Goal: Find specific page/section: Find specific page/section

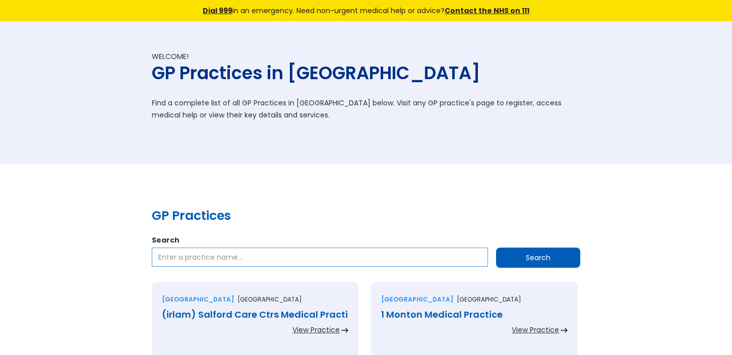
click at [166, 262] on input "Search" at bounding box center [320, 256] width 336 height 19
type input "l"
type input "Lakeside Healthcare"
click at [541, 251] on input "Search" at bounding box center [538, 257] width 84 height 20
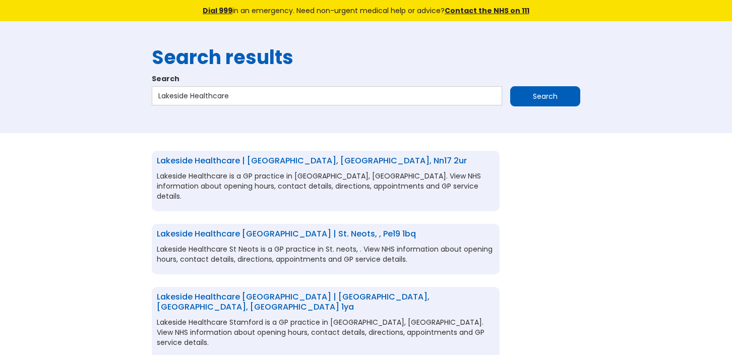
click at [283, 164] on link "Lakeside Healthcare | [GEOGRAPHIC_DATA], [GEOGRAPHIC_DATA], nn17 2ur" at bounding box center [312, 161] width 310 height 12
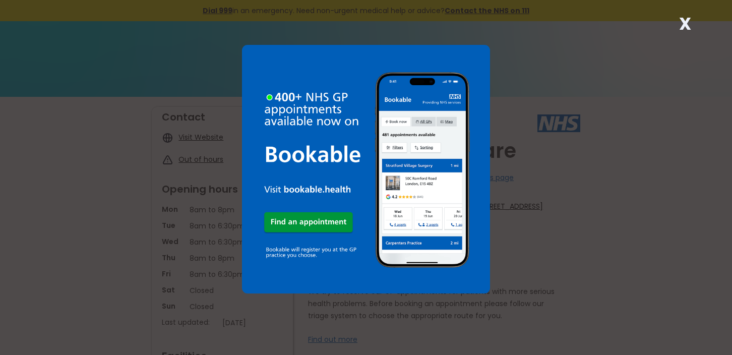
click at [680, 19] on strong "X" at bounding box center [685, 24] width 12 height 24
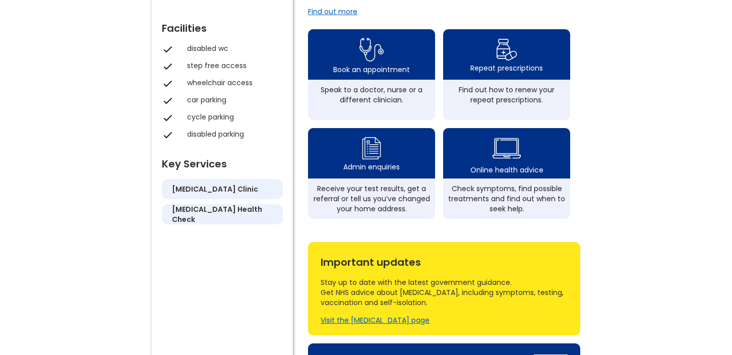
scroll to position [403, 0]
